Goal: Check status: Check status

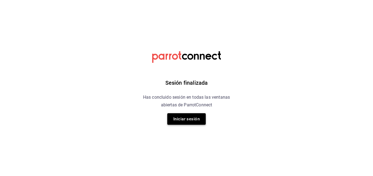
click at [181, 118] on button "Iniciar sesión" at bounding box center [186, 119] width 38 height 12
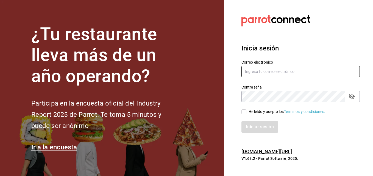
type input "[EMAIL_ADDRESS][DOMAIN_NAME]"
click at [246, 113] on input "He leído y acepto los Términos y condiciones." at bounding box center [244, 112] width 5 height 5
checkbox input "true"
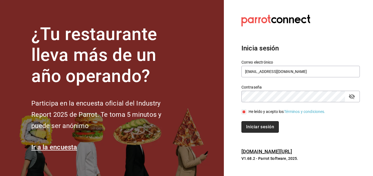
click at [254, 128] on button "Iniciar sesión" at bounding box center [260, 127] width 37 height 12
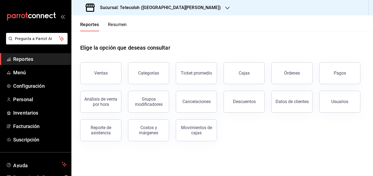
click at [169, 10] on div "Sucursal: Tetecoloh ([GEOGRAPHIC_DATA][PERSON_NAME])" at bounding box center [154, 7] width 156 height 15
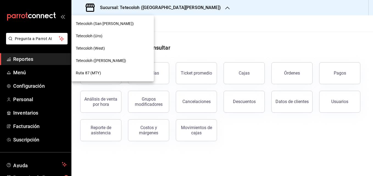
click at [123, 49] on div "Tetecoloh (West)" at bounding box center [113, 49] width 74 height 6
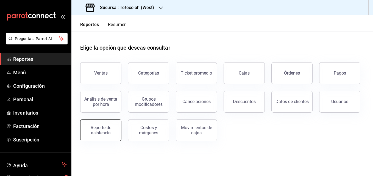
click at [103, 133] on div "Reporte de asistencia" at bounding box center [101, 130] width 34 height 10
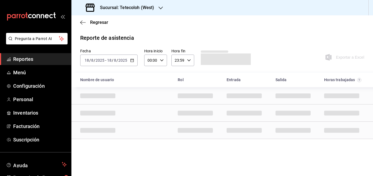
click at [131, 62] on \(Stroke\) "button" at bounding box center [132, 60] width 3 height 3
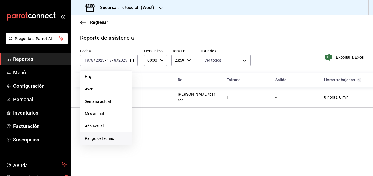
click at [108, 133] on li "Rango de fechas" at bounding box center [106, 139] width 51 height 12
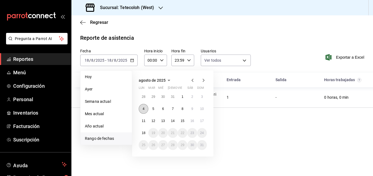
click at [143, 110] on abbr "4" at bounding box center [144, 109] width 2 height 4
drag, startPoint x: 207, startPoint y: 110, endPoint x: 203, endPoint y: 110, distance: 3.9
click at [203, 110] on div "agosto de 2025 lun mar mié jue vie sáb dom 28 29 30 31 1 2 3 4 5 6 7 8 9 10 11 …" at bounding box center [172, 114] width 81 height 86
click at [203, 110] on abbr "10" at bounding box center [202, 109] width 4 height 4
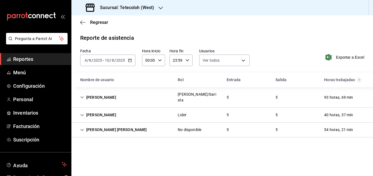
click at [159, 96] on div "Gael Flores Cajero/barista 5 5 93 horas, 69 min" at bounding box center [222, 97] width 302 height 21
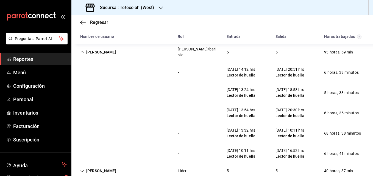
scroll to position [45, 0]
